Goal: Navigation & Orientation: Find specific page/section

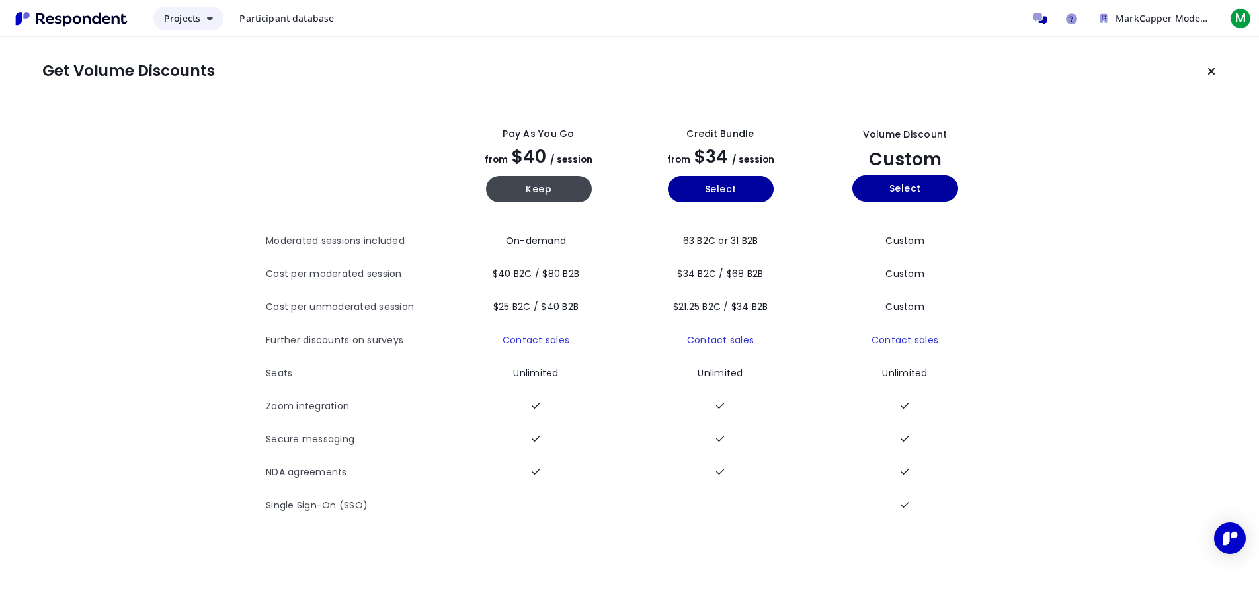
click at [211, 22] on icon "Main navigation" at bounding box center [210, 18] width 6 height 9
click at [211, 22] on md-backdrop at bounding box center [629, 303] width 1259 height 607
click at [259, 20] on span "Participant database" at bounding box center [286, 18] width 95 height 13
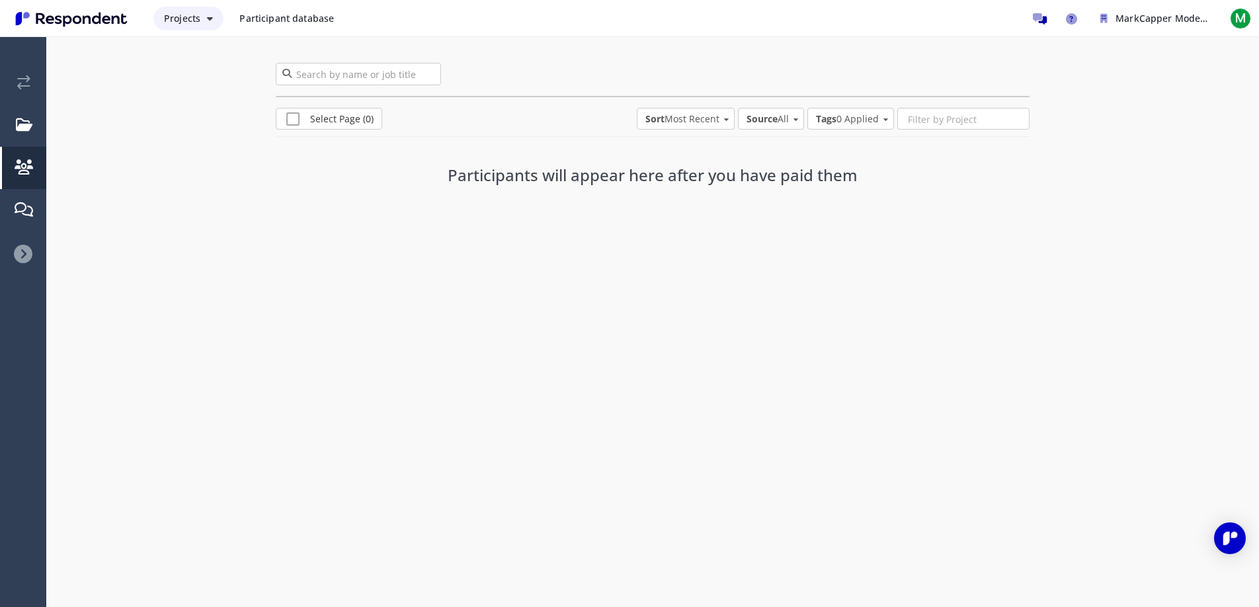
click at [198, 18] on span "Projects" at bounding box center [182, 18] width 36 height 13
click at [179, 87] on link "Projects dashboard" at bounding box center [237, 84] width 169 height 32
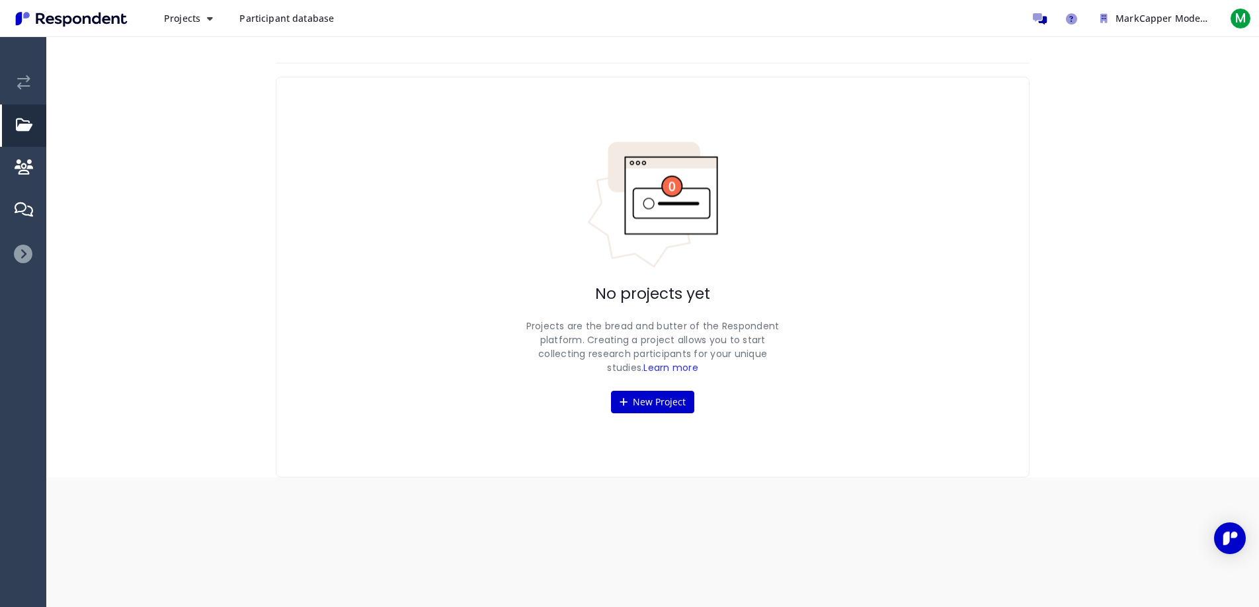
click at [20, 252] on icon at bounding box center [23, 254] width 19 height 19
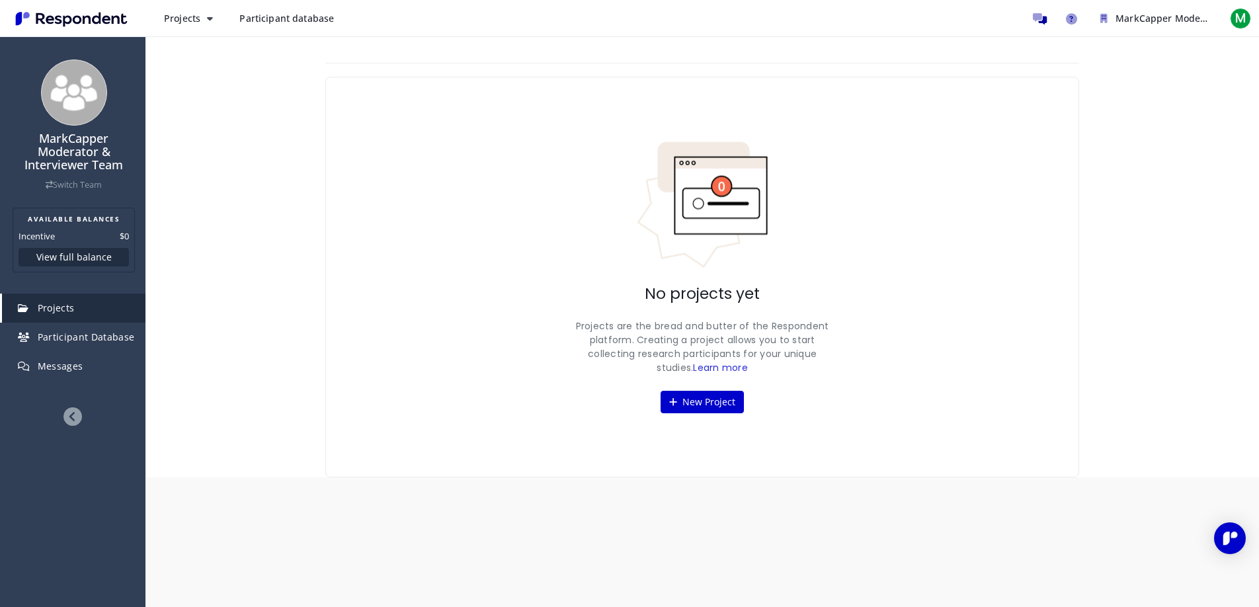
click at [71, 413] on icon at bounding box center [72, 416] width 19 height 19
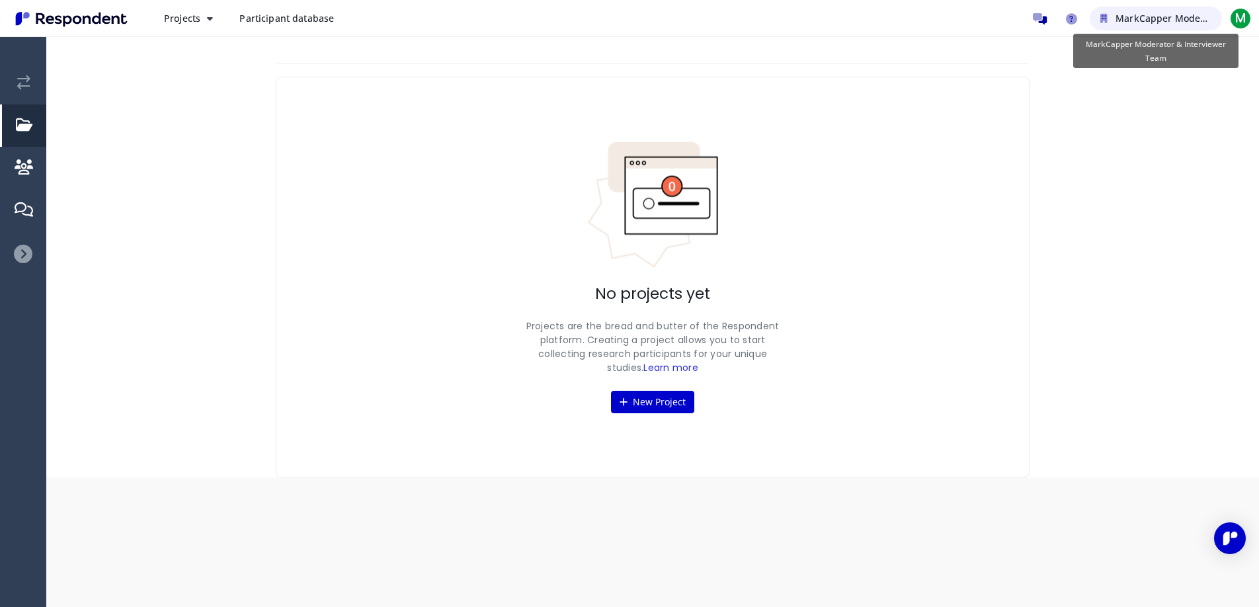
click at [1120, 19] on span "MarkCapper Moderator & Interviewer Team" at bounding box center [1214, 18] width 198 height 13
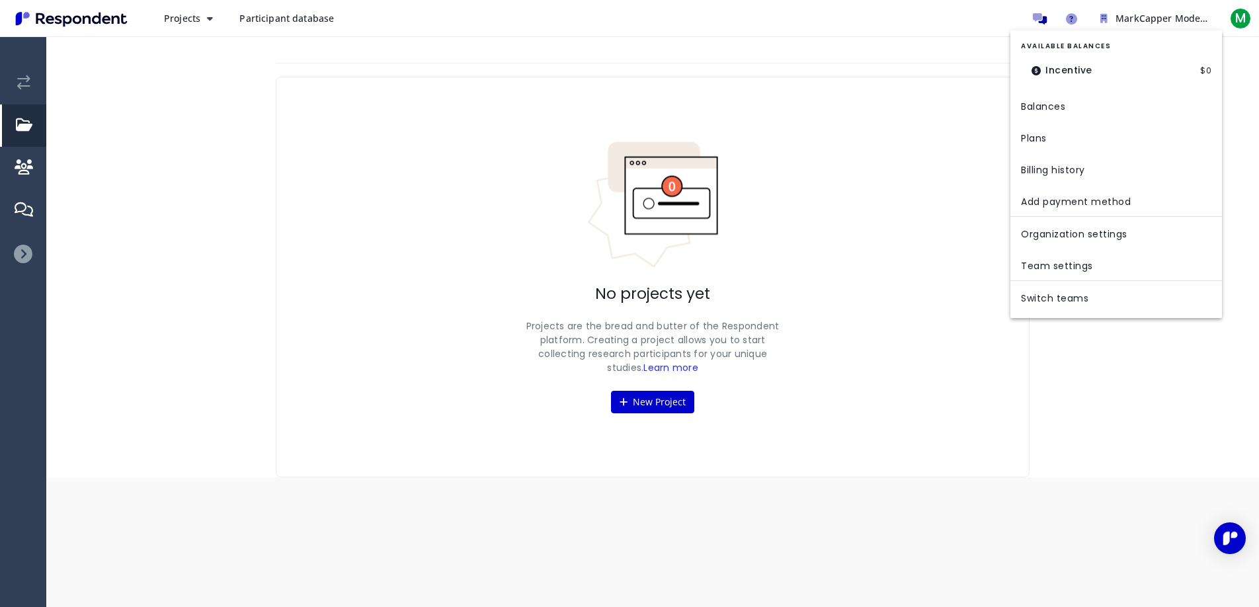
click at [975, 106] on md-backdrop at bounding box center [629, 303] width 1259 height 607
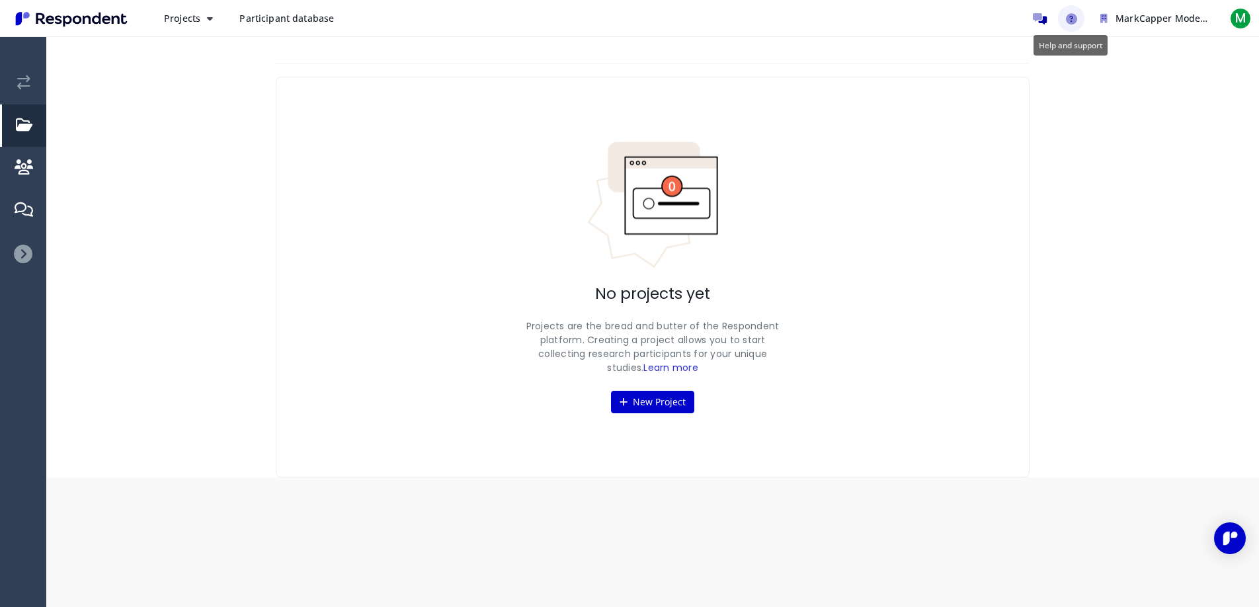
click at [1074, 18] on icon "Help and support" at bounding box center [1071, 18] width 11 height 11
